Goal: Transaction & Acquisition: Purchase product/service

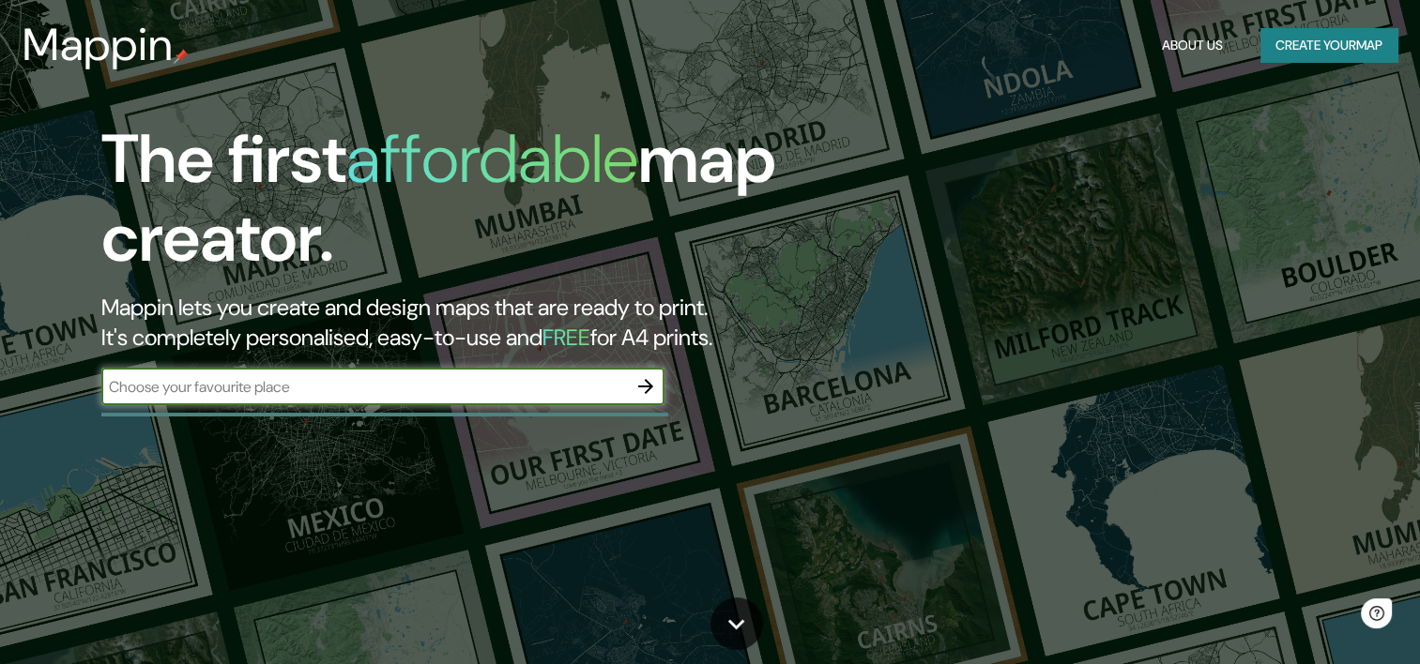
click at [251, 385] on input "text" at bounding box center [363, 387] width 525 height 22
type input "[GEOGRAPHIC_DATA]"
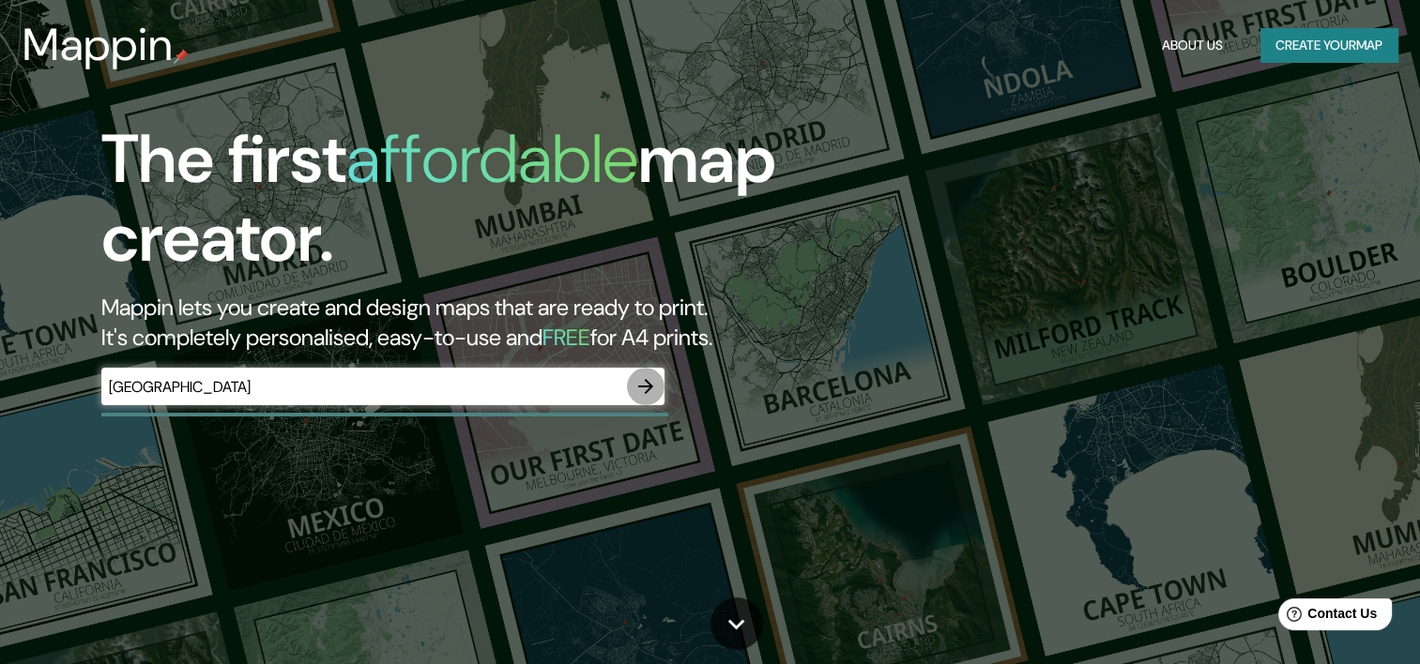
click at [639, 381] on icon "button" at bounding box center [645, 386] width 23 height 23
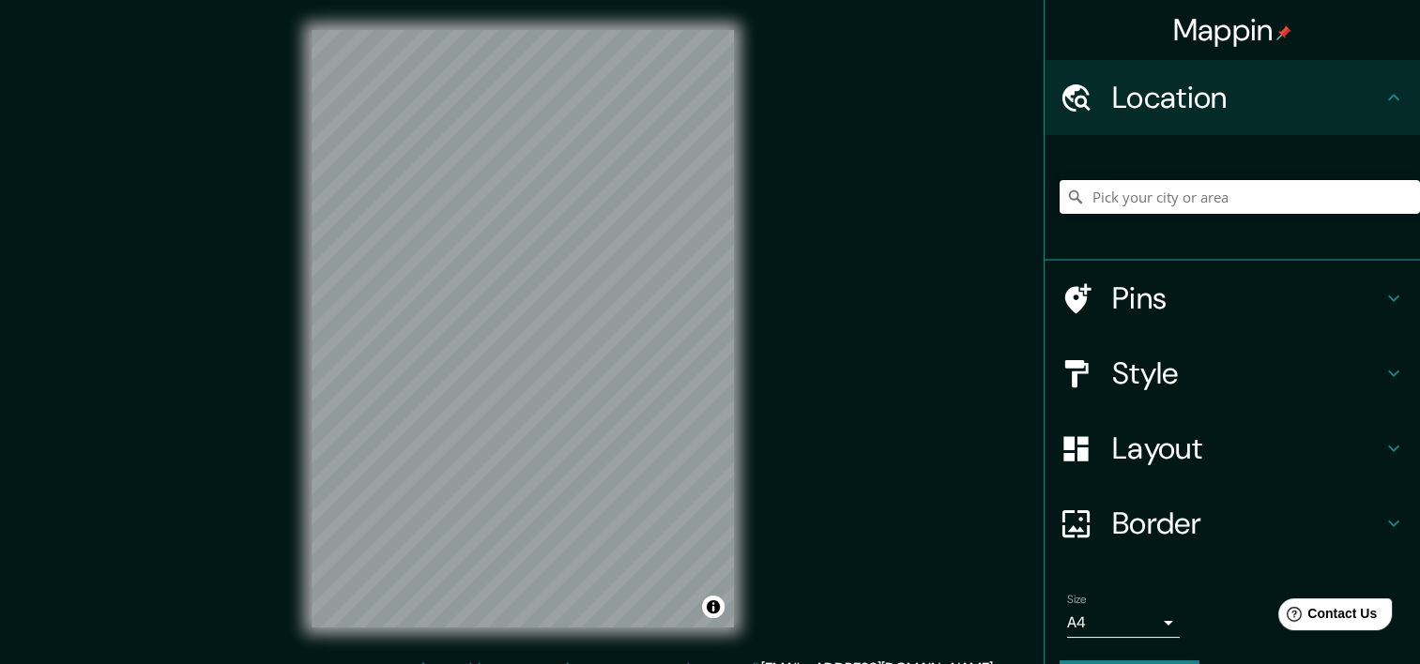
click at [1110, 199] on input "Pick your city or area" at bounding box center [1239, 197] width 360 height 34
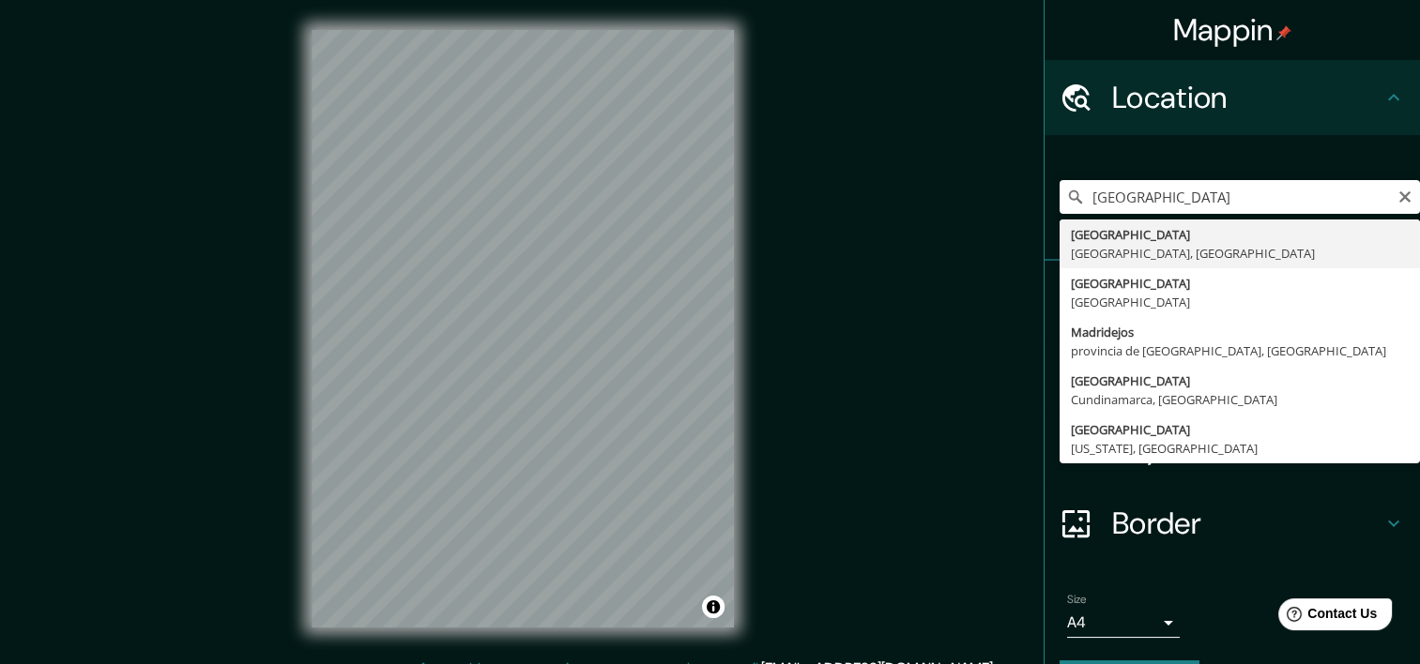
type input "[GEOGRAPHIC_DATA], [GEOGRAPHIC_DATA], [GEOGRAPHIC_DATA]"
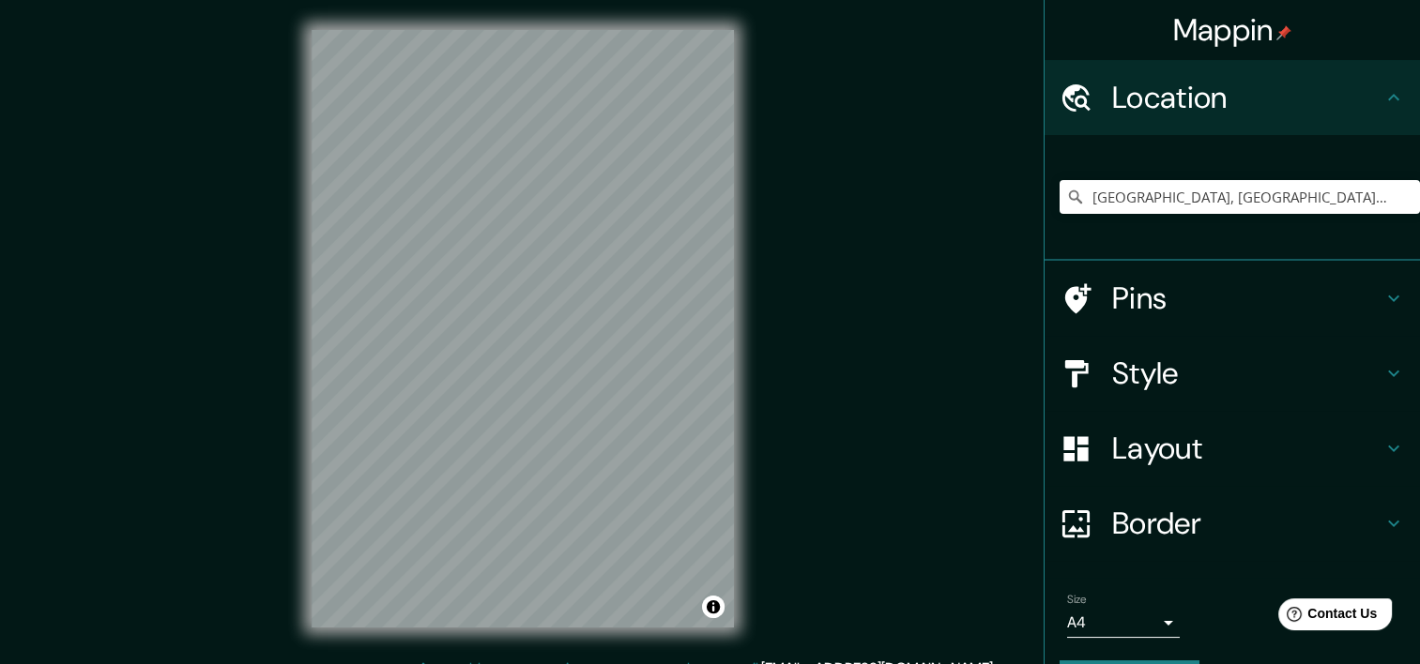
click at [1173, 375] on h4 "Style" at bounding box center [1247, 374] width 270 height 38
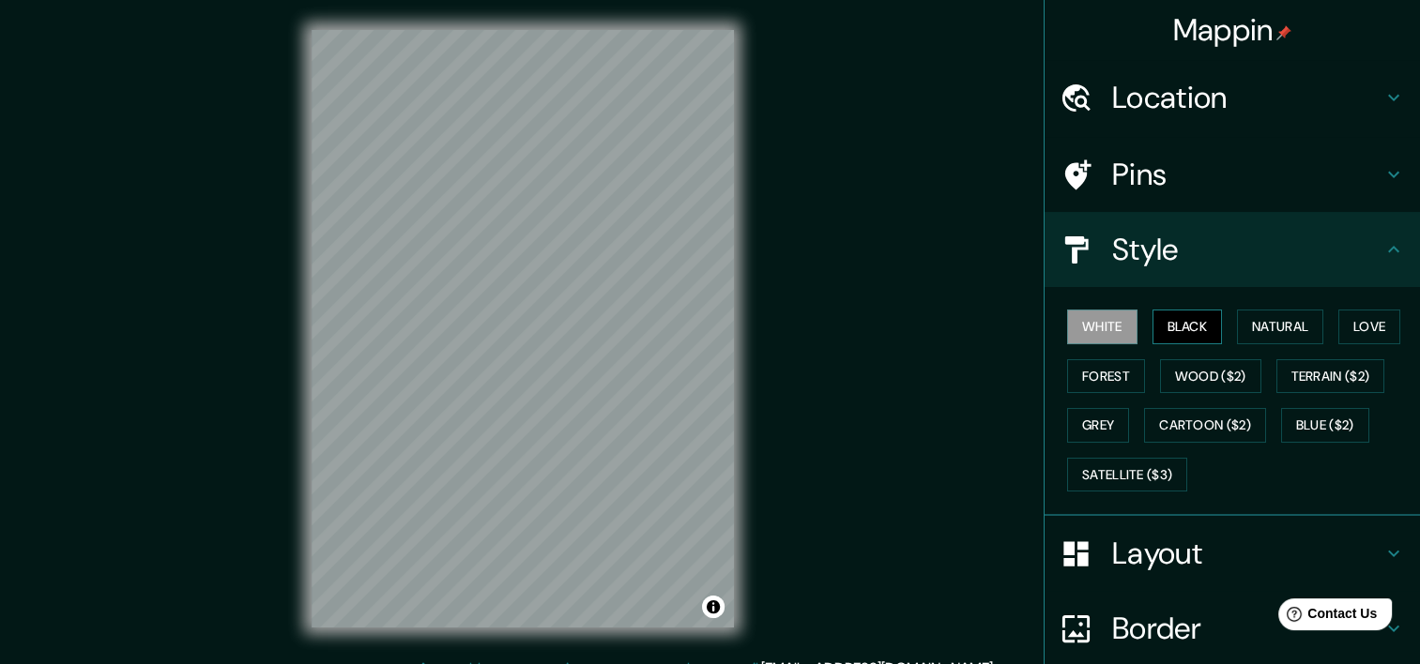
click at [1171, 331] on button "Black" at bounding box center [1187, 327] width 70 height 35
click at [1237, 327] on button "Natural" at bounding box center [1280, 327] width 86 height 35
click at [1312, 327] on button "Natural" at bounding box center [1280, 327] width 86 height 35
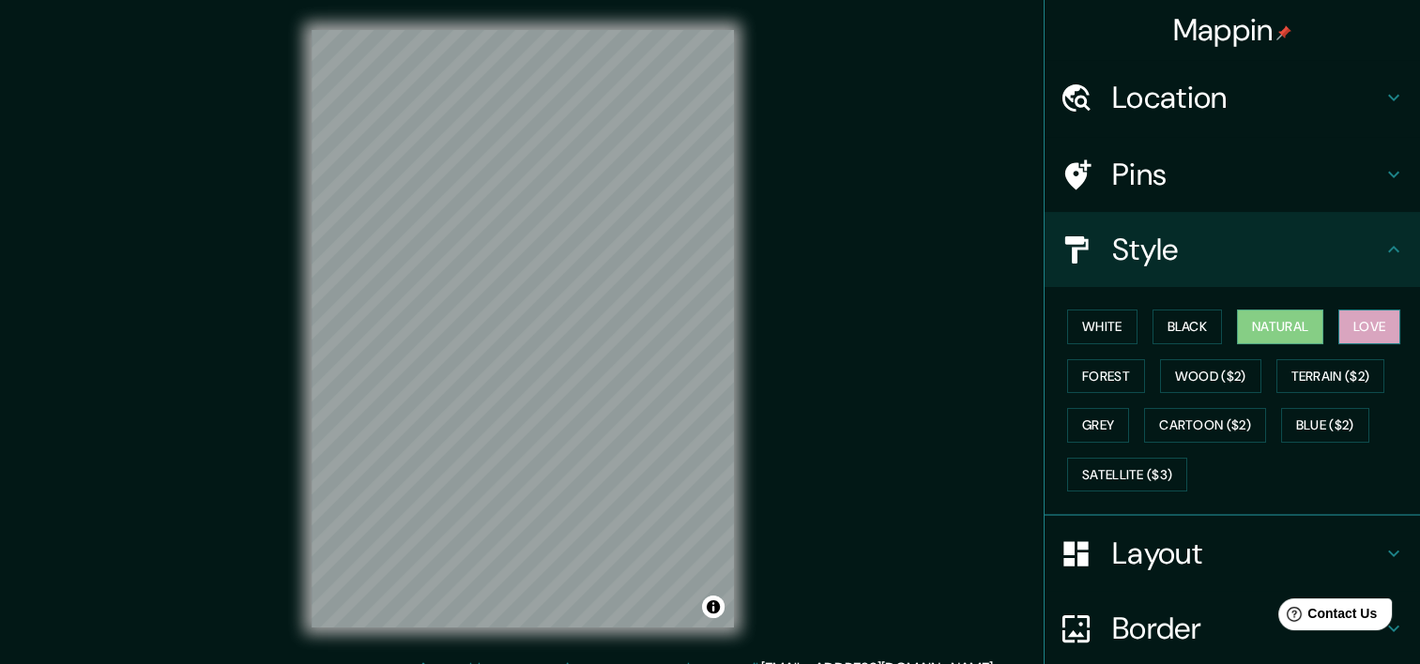
click at [1338, 322] on button "Love" at bounding box center [1369, 327] width 62 height 35
click at [1292, 372] on button "Terrain ($2)" at bounding box center [1330, 376] width 109 height 35
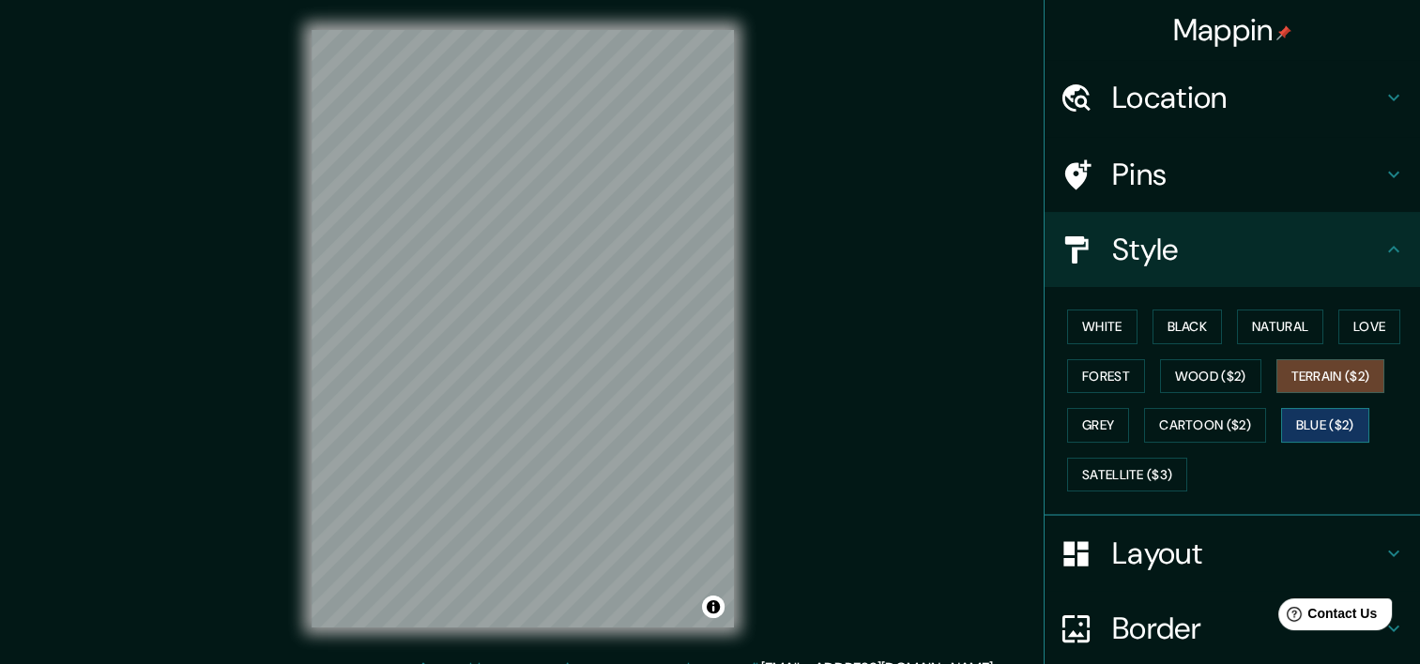
click at [1291, 413] on button "Blue ($2)" at bounding box center [1325, 425] width 88 height 35
click at [1284, 368] on button "Terrain ($2)" at bounding box center [1330, 376] width 109 height 35
click at [1233, 387] on button "Wood ($2)" at bounding box center [1210, 376] width 101 height 35
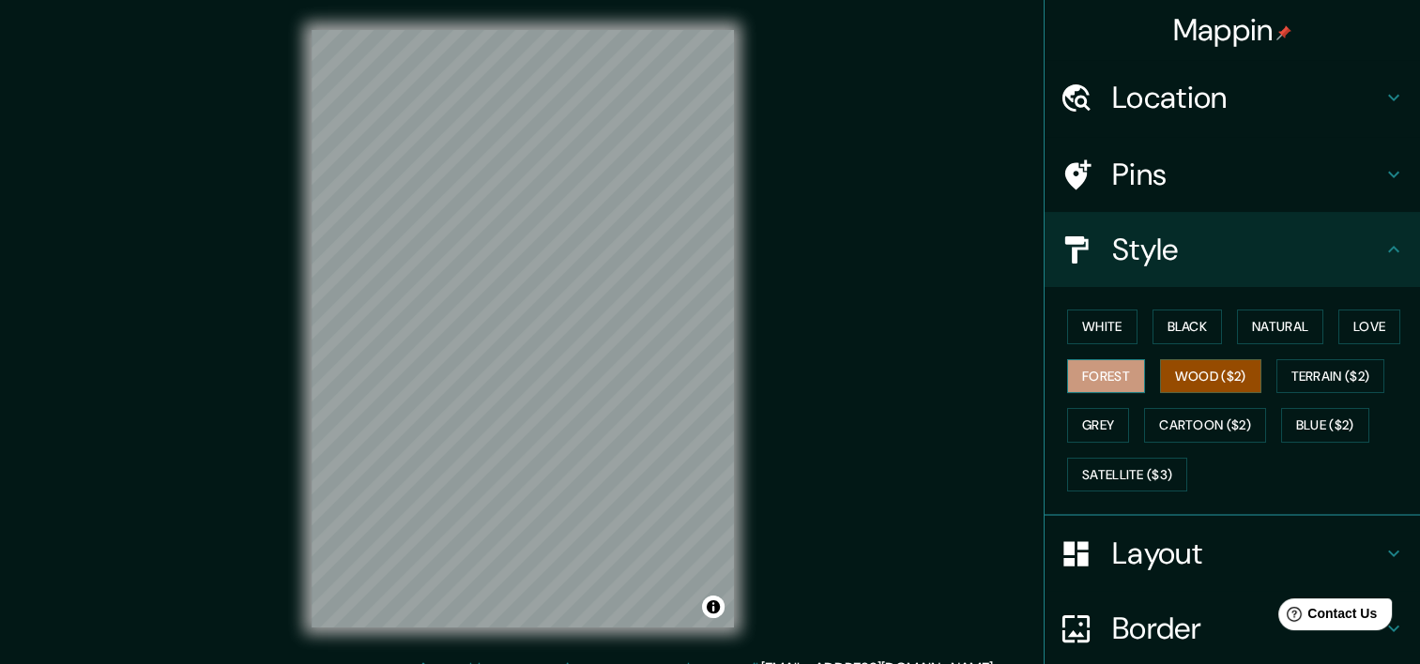
click at [1076, 380] on button "Forest" at bounding box center [1106, 376] width 78 height 35
click at [1097, 408] on button "Grey" at bounding box center [1098, 425] width 62 height 35
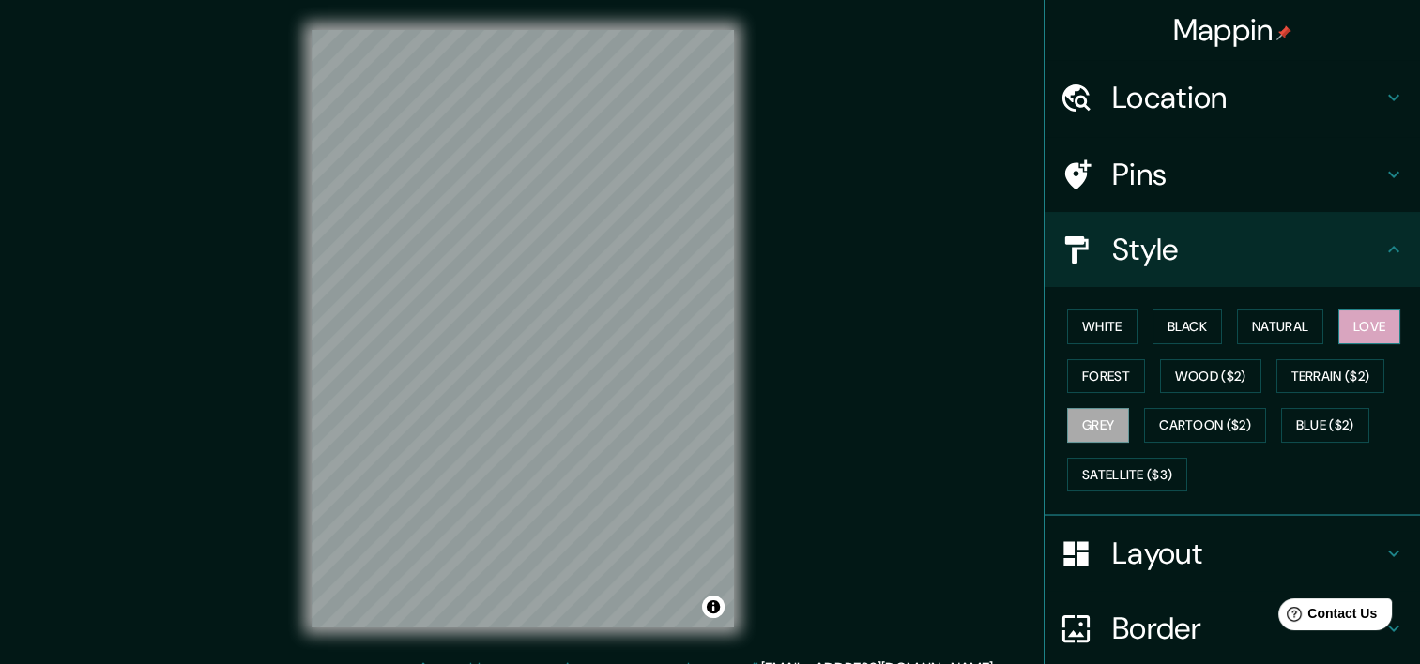
click at [1373, 334] on button "Love" at bounding box center [1369, 327] width 62 height 35
click at [1281, 335] on button "Natural" at bounding box center [1280, 327] width 86 height 35
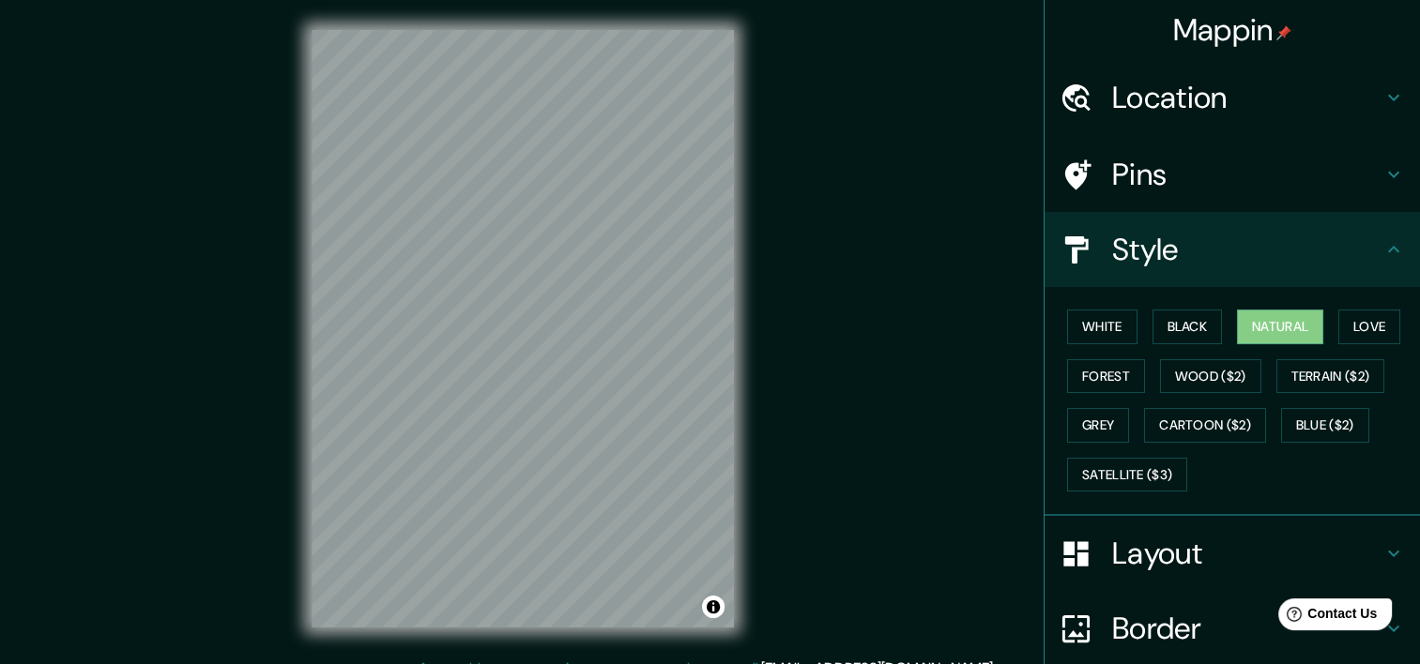
click at [1223, 328] on div "White Black Natural Love Forest Wood ($2) Terrain ($2) Grey Cartoon ($2) Blue (…" at bounding box center [1239, 400] width 360 height 197
click at [1193, 327] on button "Black" at bounding box center [1187, 327] width 70 height 35
click at [1109, 338] on button "White" at bounding box center [1102, 327] width 70 height 35
